Goal: Find specific page/section: Find specific page/section

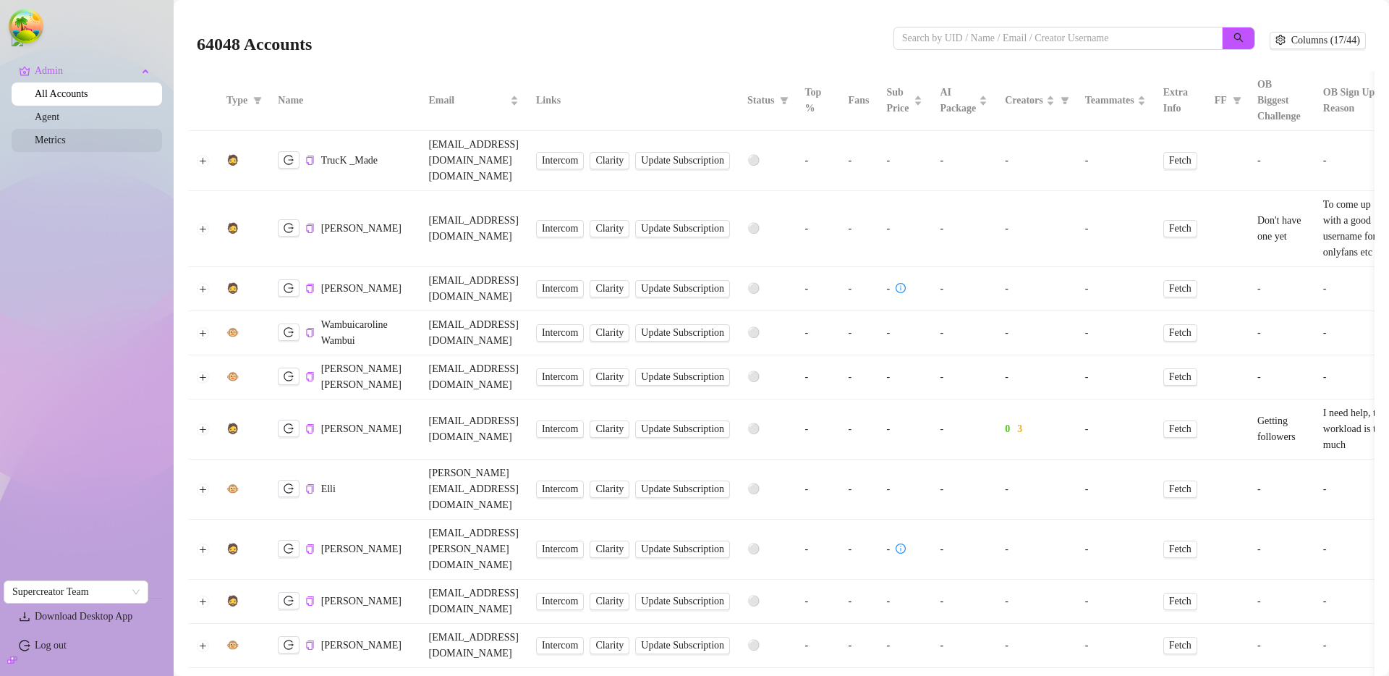
click at [61, 140] on link "Metrics" at bounding box center [50, 140] width 31 height 11
